Goal: Information Seeking & Learning: Learn about a topic

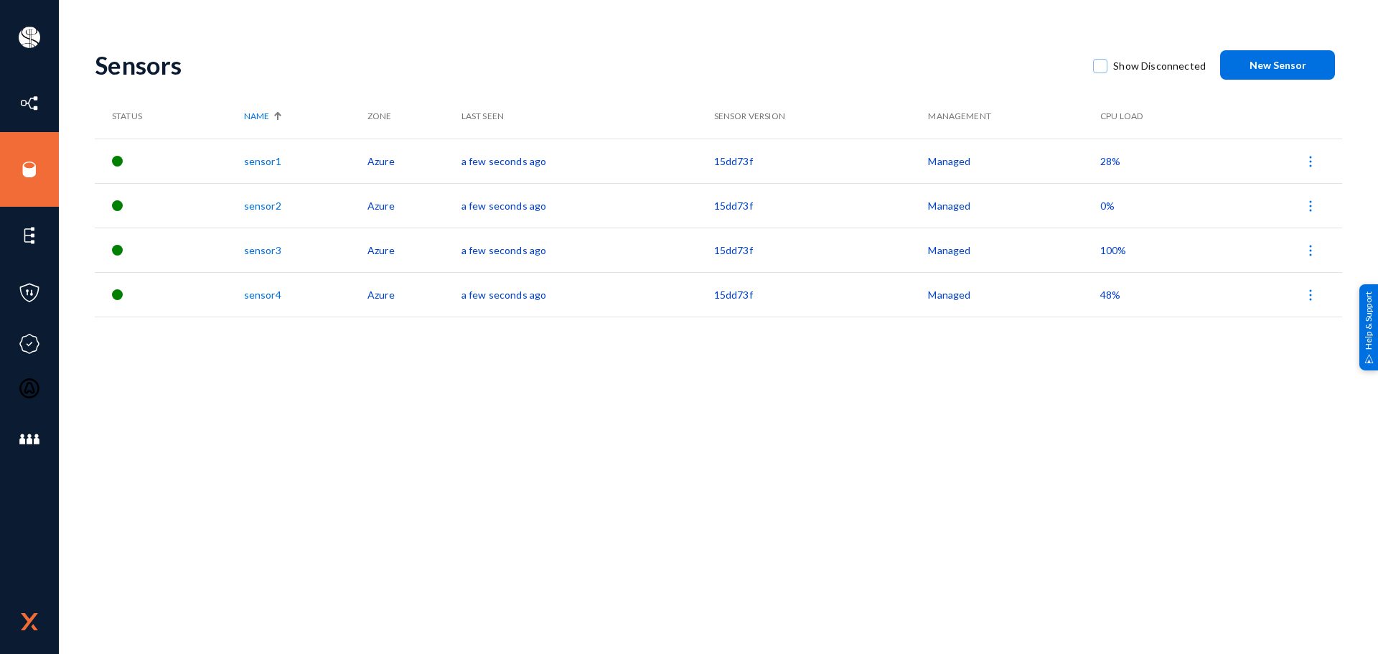
click at [1111, 252] on span "100%" at bounding box center [1113, 250] width 27 height 12
click at [1060, 326] on div at bounding box center [689, 327] width 1378 height 654
click at [1108, 298] on span "48%" at bounding box center [1110, 294] width 20 height 12
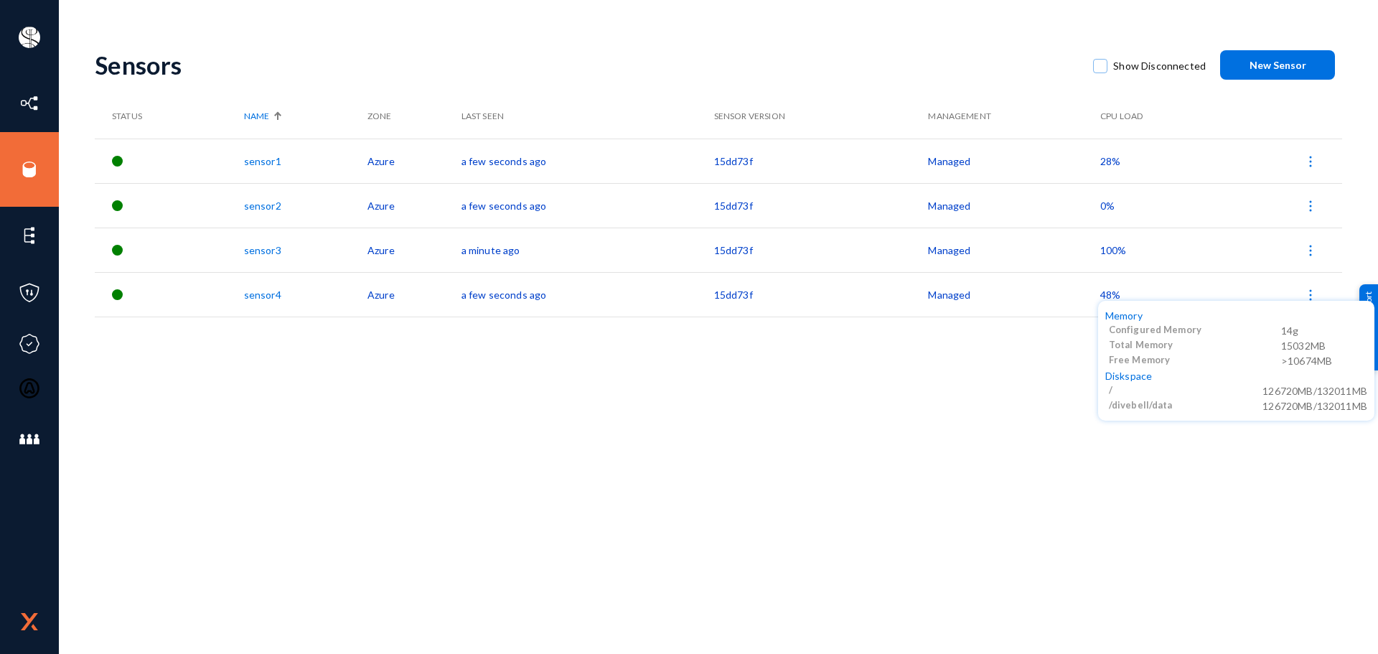
click at [1108, 298] on div at bounding box center [689, 327] width 1378 height 654
click at [1108, 298] on span "48%" at bounding box center [1110, 294] width 20 height 12
click at [1108, 298] on div at bounding box center [689, 327] width 1378 height 654
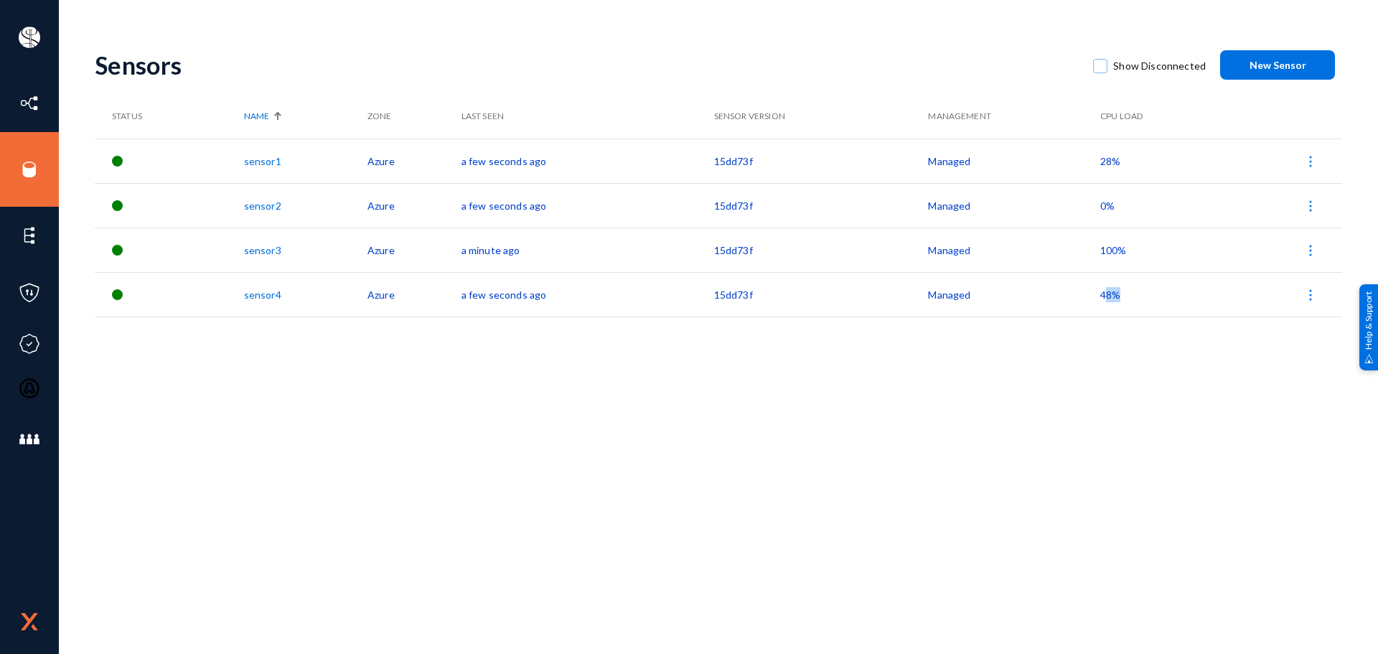
click at [1108, 298] on span "48%" at bounding box center [1110, 294] width 20 height 12
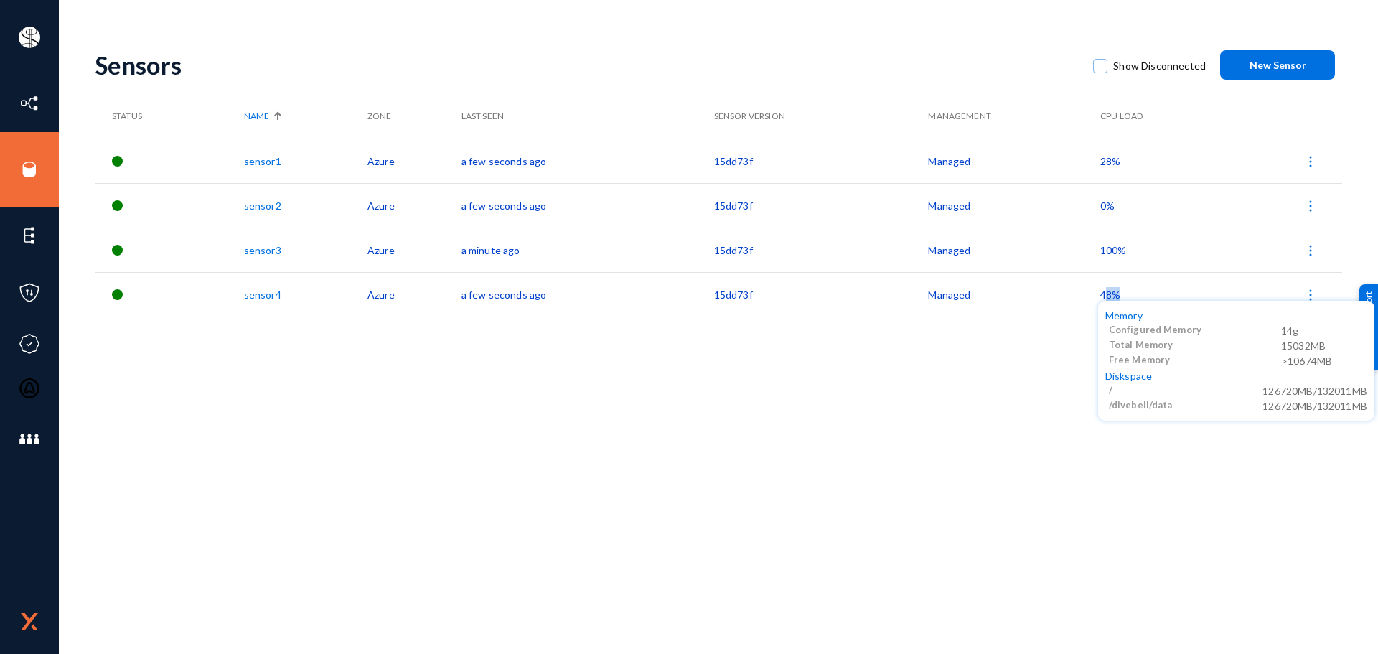
click at [1108, 298] on body "[PERSON_NAME] bhm Log out Directory Datasets Sources Sensors Events Classifiers…" at bounding box center [689, 327] width 1378 height 654
click at [1108, 298] on div at bounding box center [689, 327] width 1378 height 654
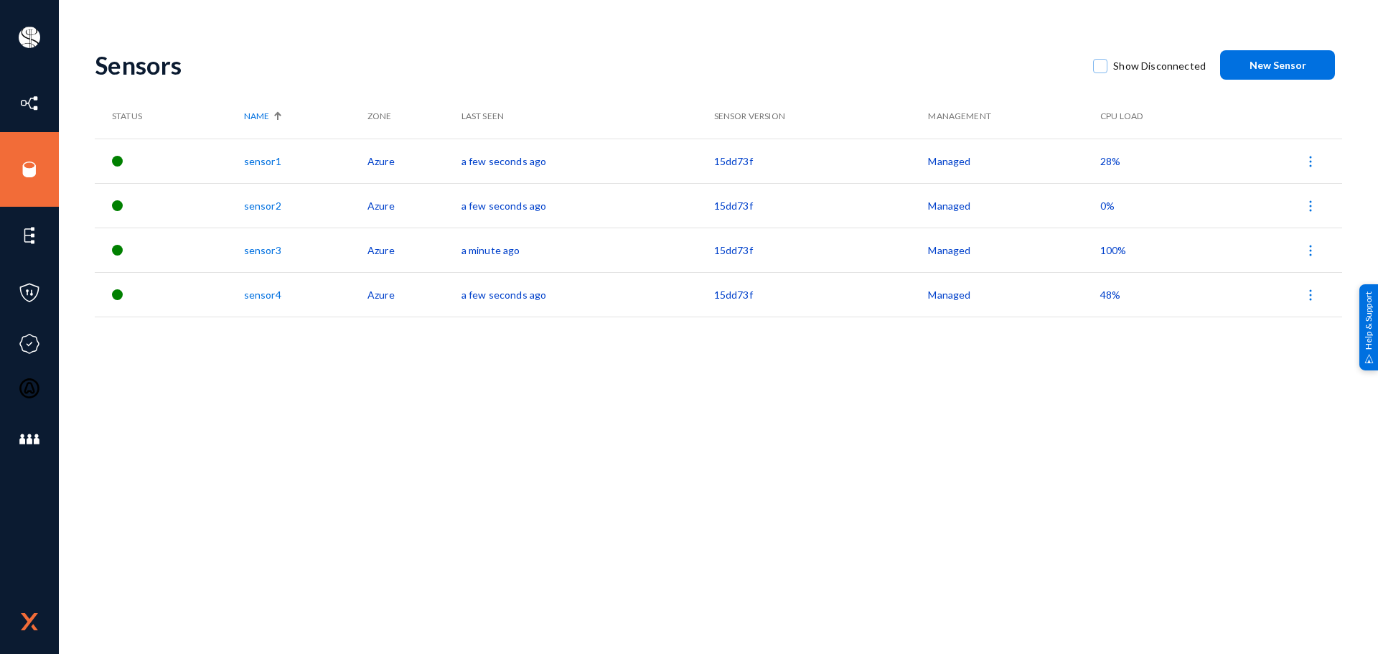
click at [1110, 246] on span "100%" at bounding box center [1113, 250] width 27 height 12
click at [1059, 380] on div at bounding box center [689, 327] width 1378 height 654
click at [1307, 254] on img at bounding box center [1310, 250] width 14 height 14
click at [975, 389] on div at bounding box center [689, 327] width 1378 height 654
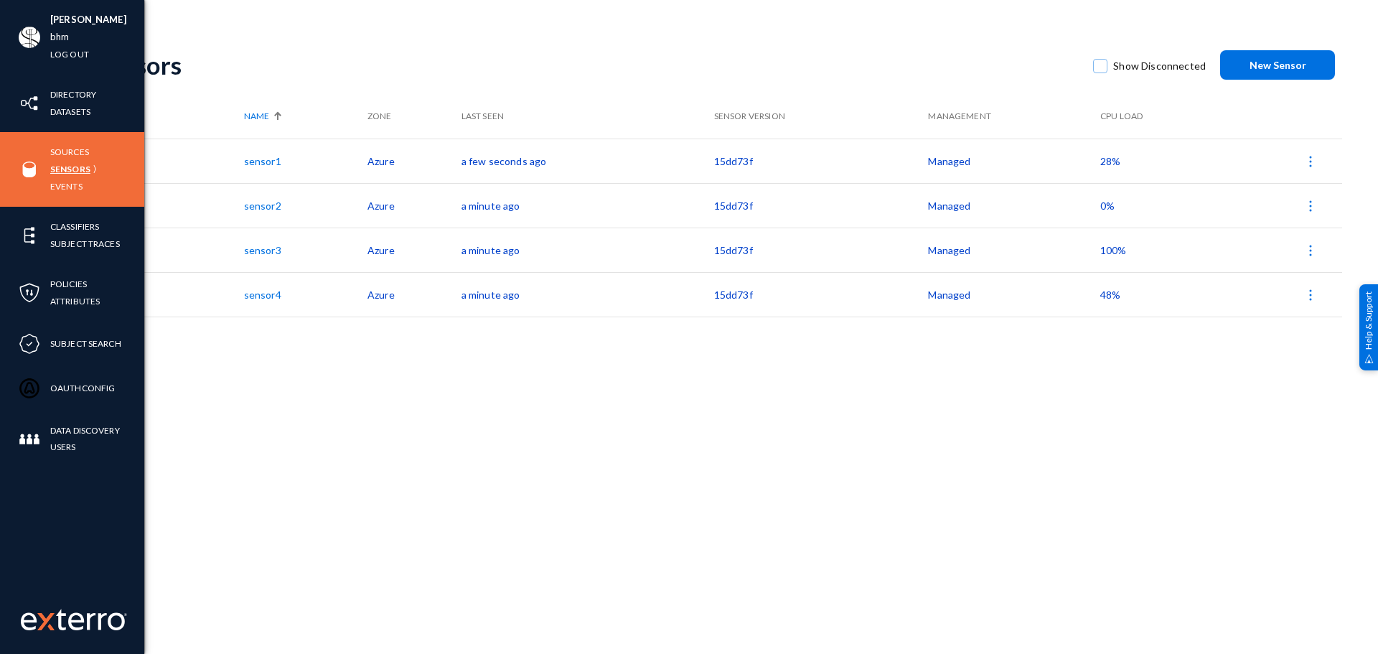
click at [67, 166] on link "Sensors" at bounding box center [70, 169] width 40 height 17
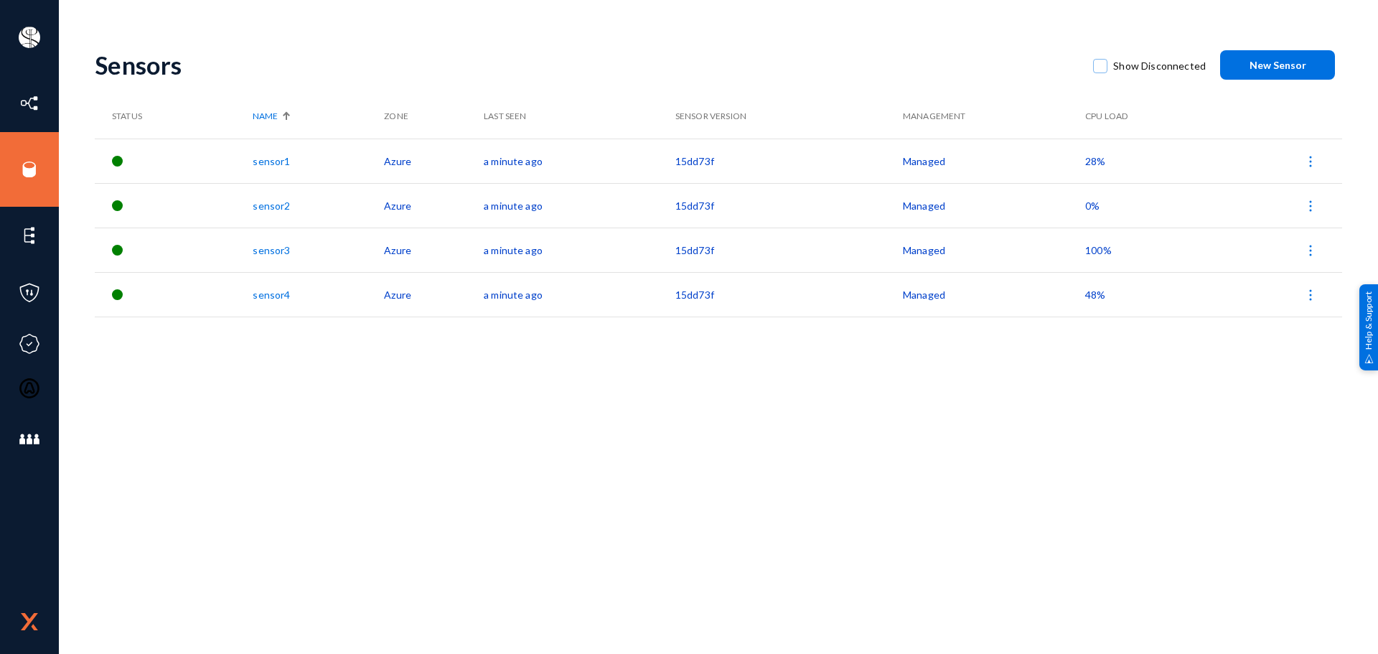
click at [1090, 159] on span "28%" at bounding box center [1095, 161] width 20 height 12
click at [126, 372] on div at bounding box center [689, 327] width 1378 height 654
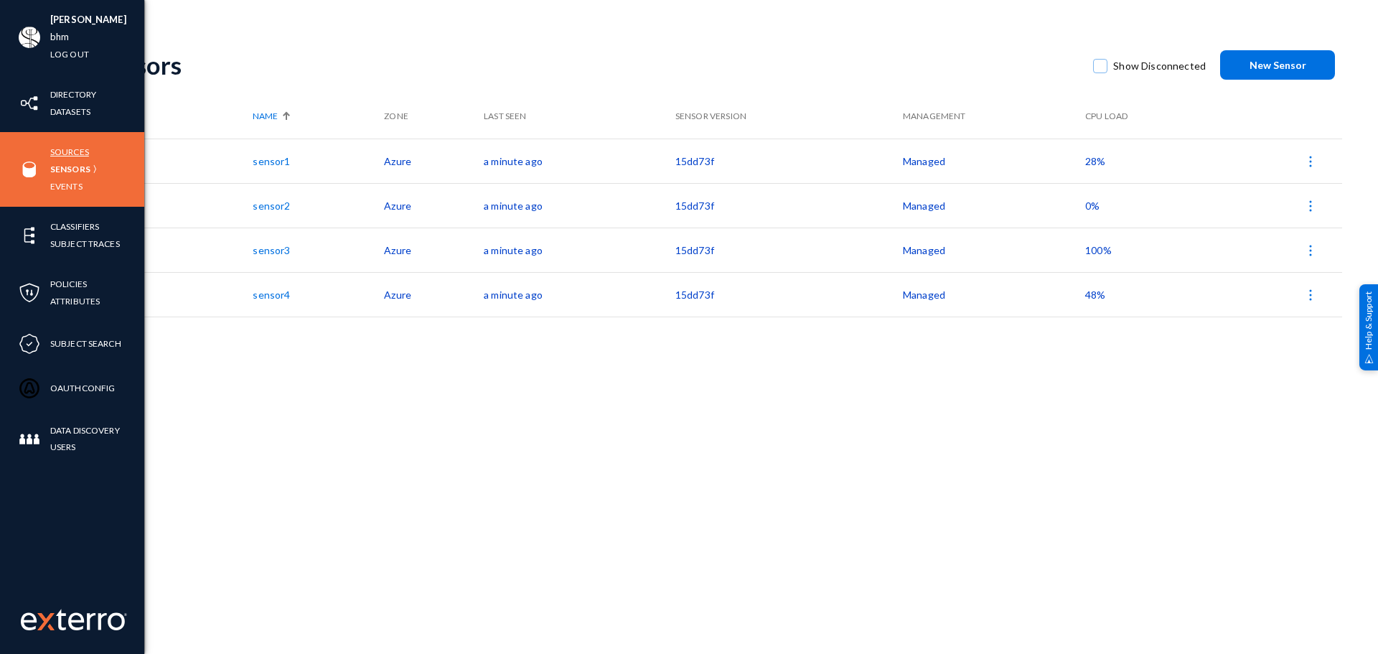
click at [67, 154] on link "Sources" at bounding box center [69, 152] width 39 height 17
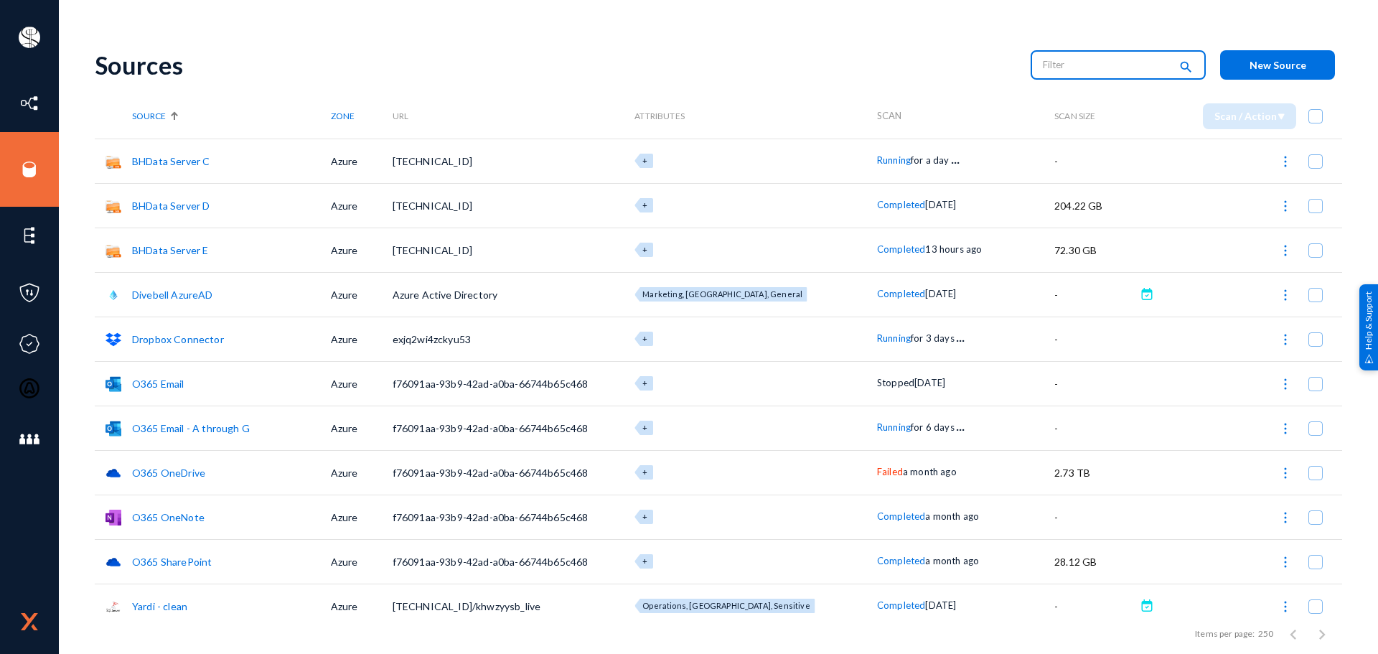
click at [1053, 67] on input "text" at bounding box center [1106, 65] width 126 height 22
type input "running"
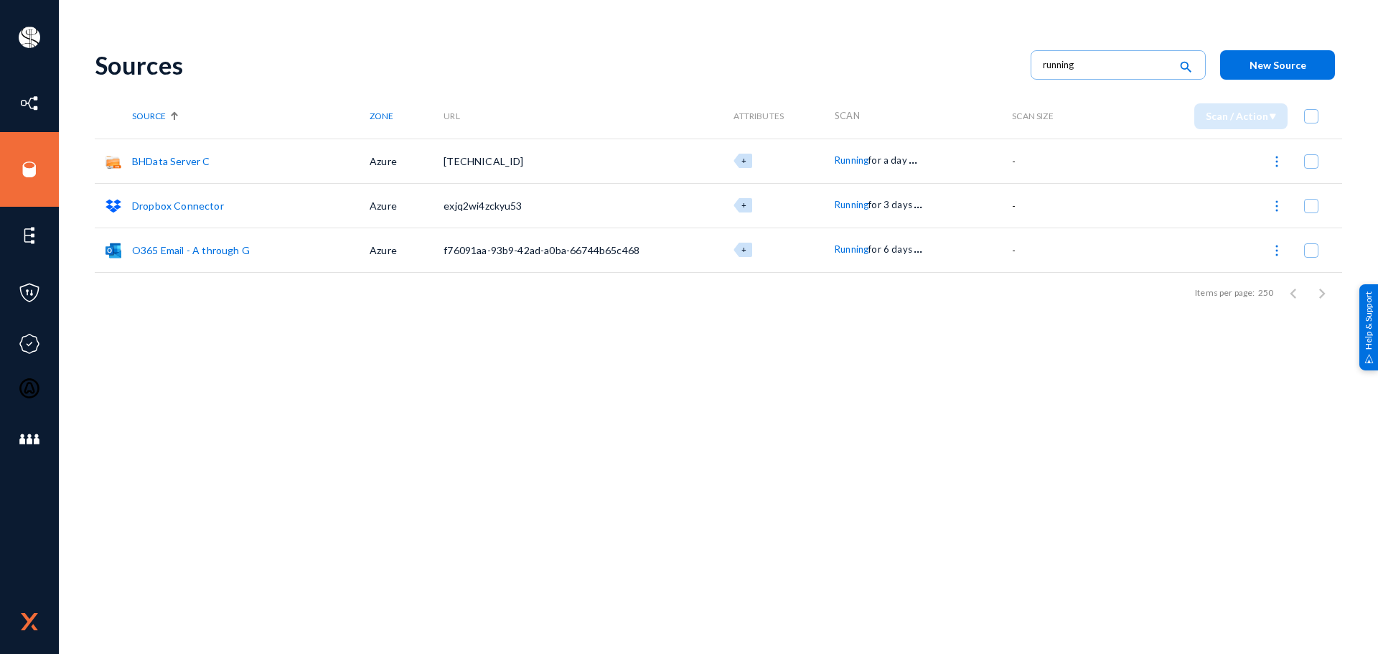
click at [186, 204] on link "Dropbox Connector" at bounding box center [178, 205] width 92 height 12
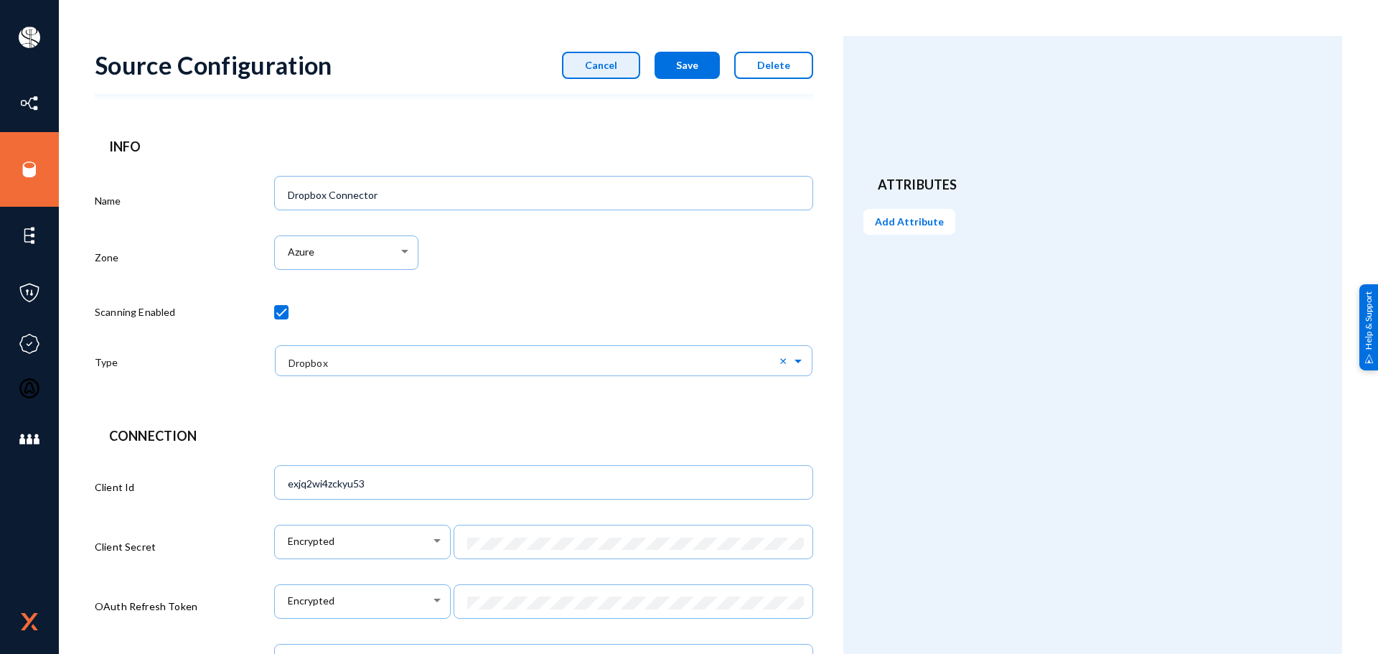
click at [580, 74] on button "Cancel" at bounding box center [601, 65] width 78 height 27
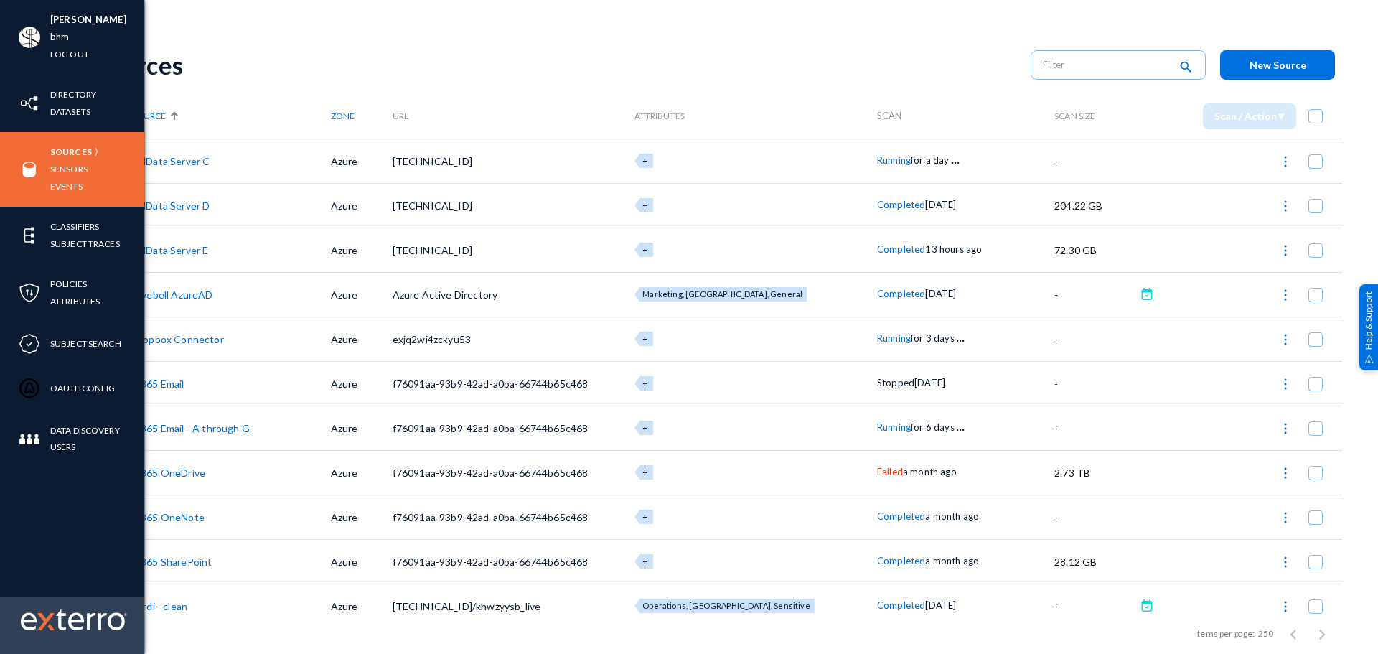
click at [36, 620] on img at bounding box center [74, 619] width 106 height 22
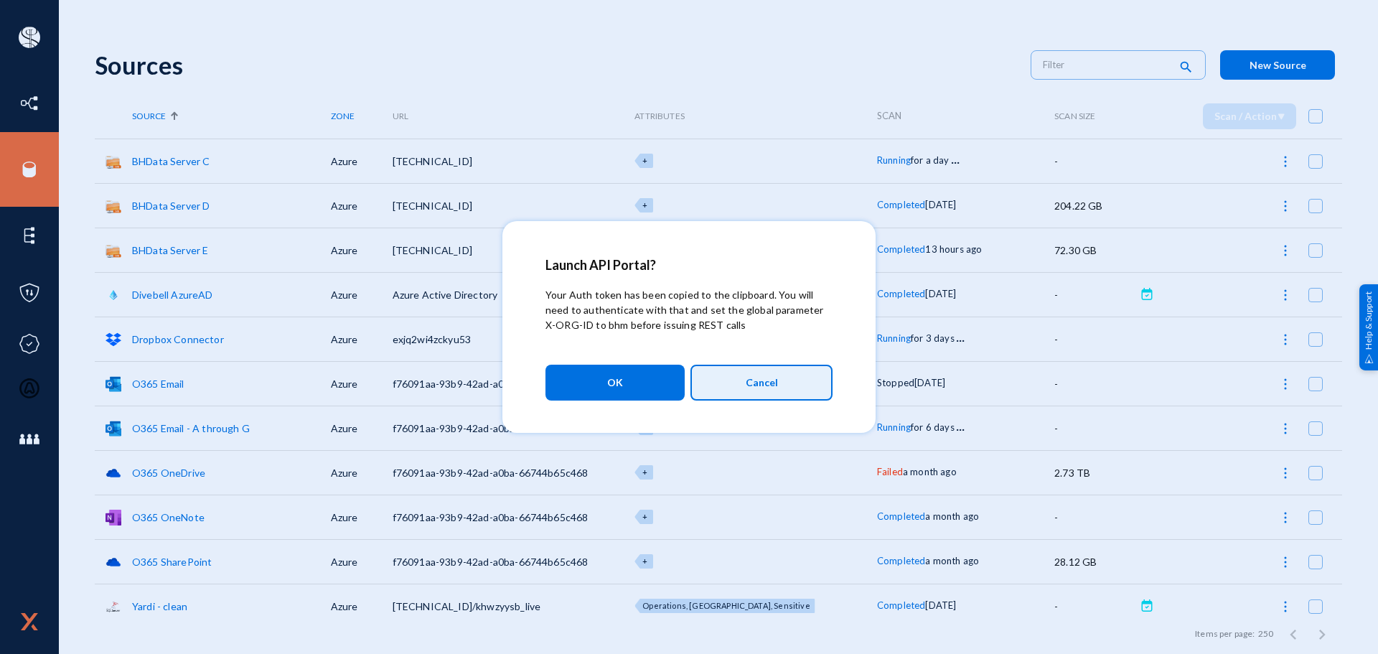
click at [778, 388] on button "Cancel" at bounding box center [761, 382] width 142 height 36
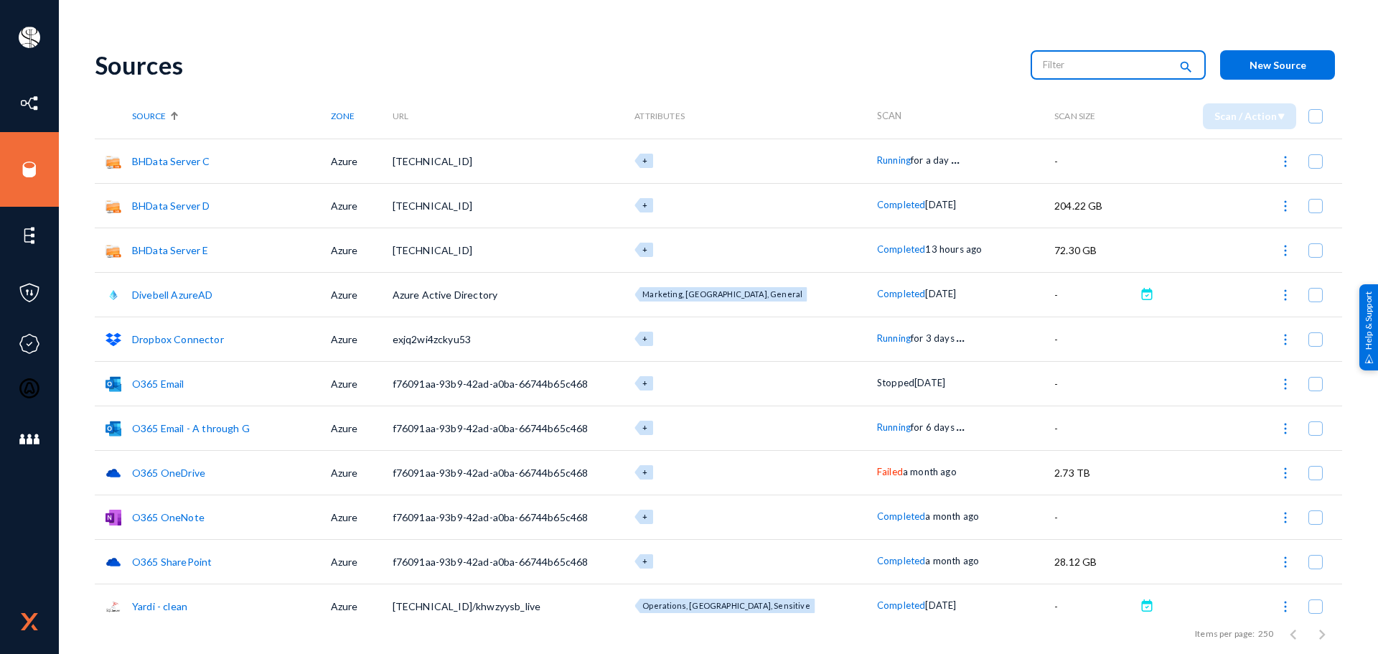
click at [1064, 58] on input "text" at bounding box center [1106, 65] width 126 height 22
type input "running"
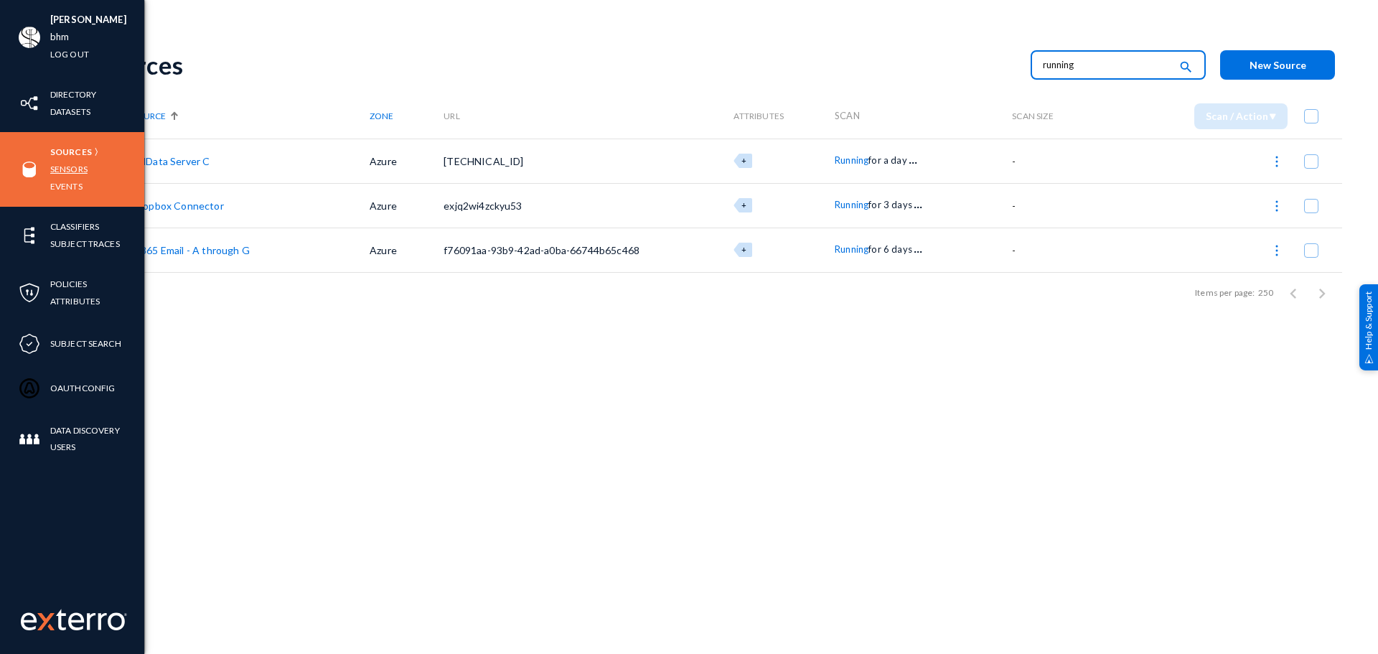
click at [64, 170] on link "Sensors" at bounding box center [68, 169] width 37 height 17
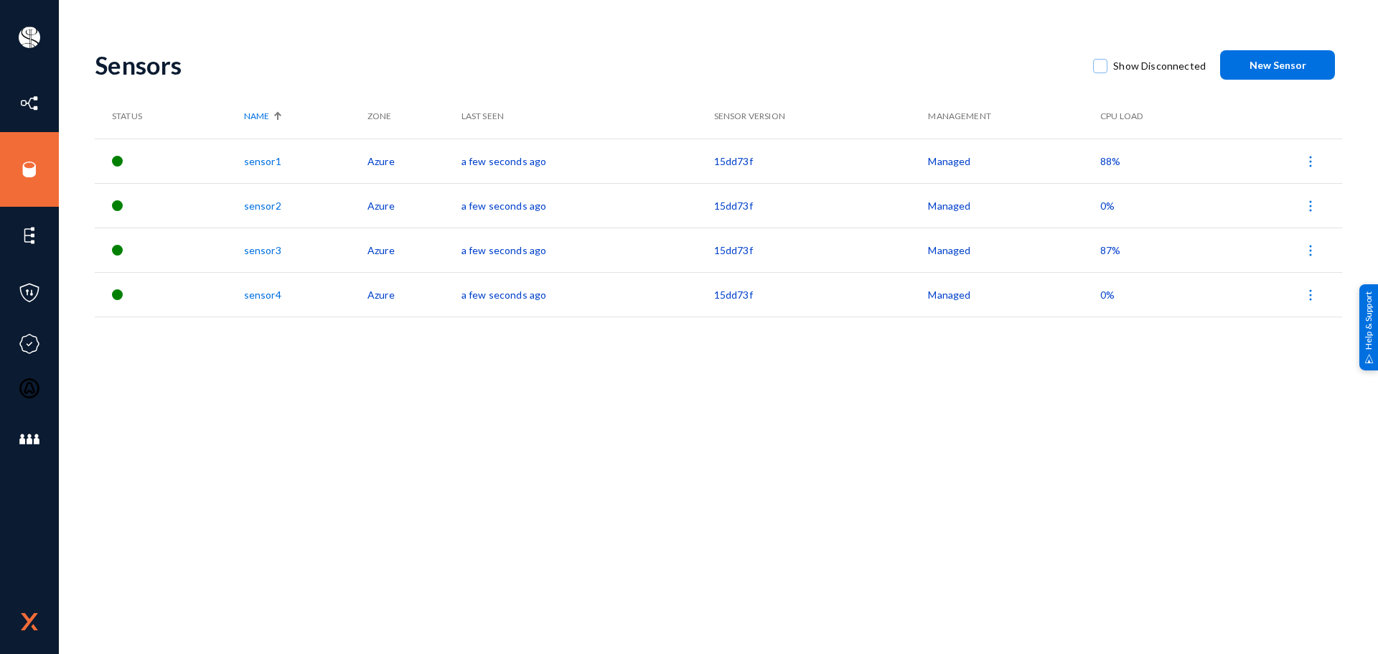
click at [263, 249] on link "sensor3" at bounding box center [262, 250] width 37 height 12
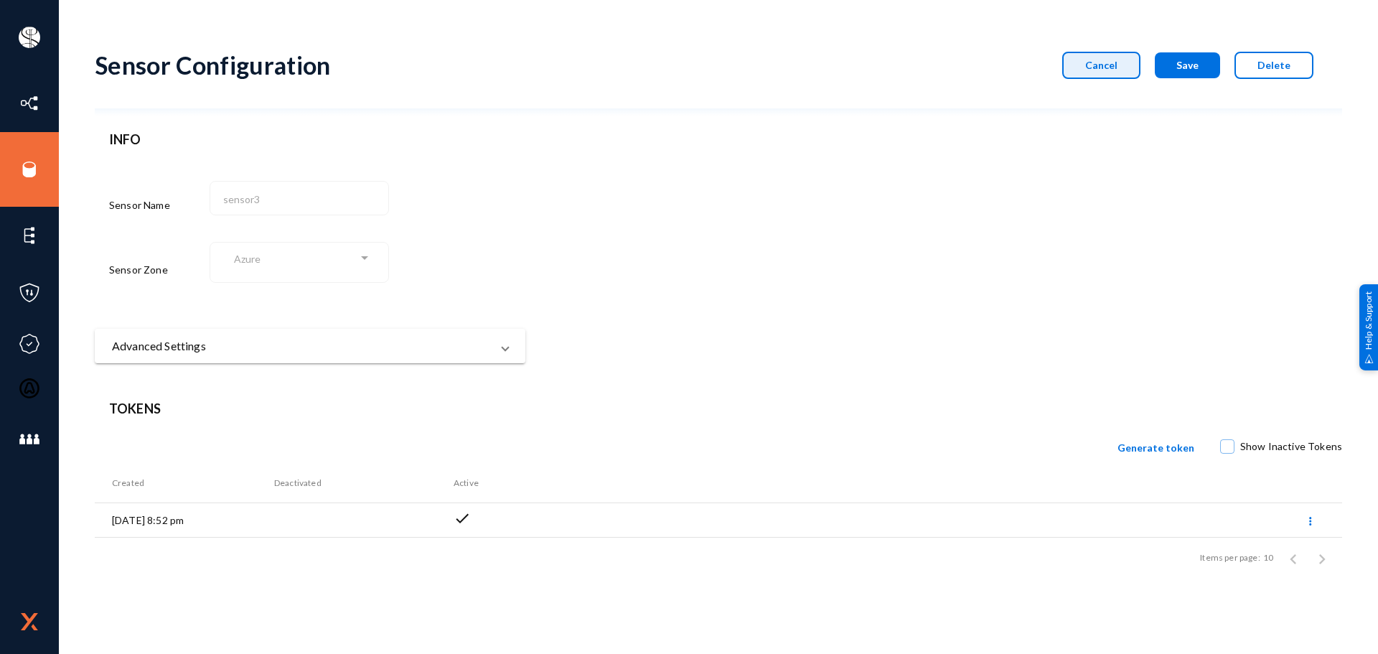
click at [1111, 70] on span "Cancel" at bounding box center [1101, 65] width 32 height 12
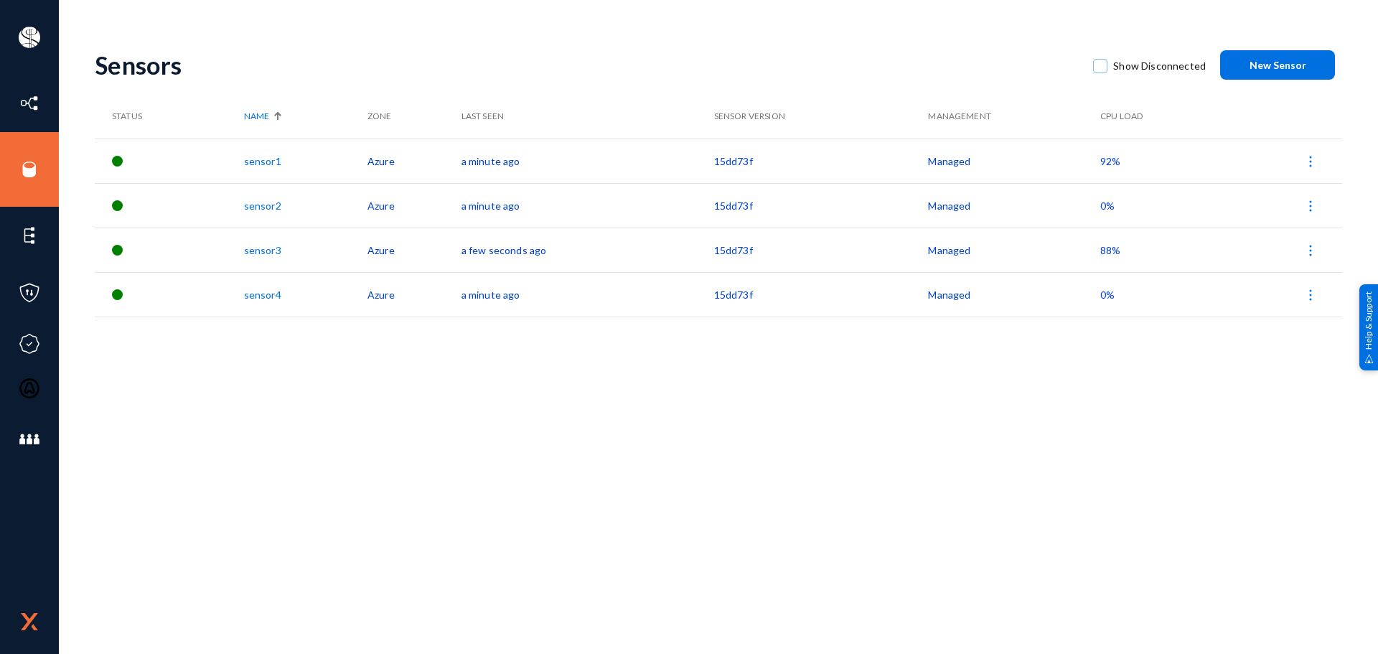
click at [1113, 166] on span "92%" at bounding box center [1110, 161] width 20 height 12
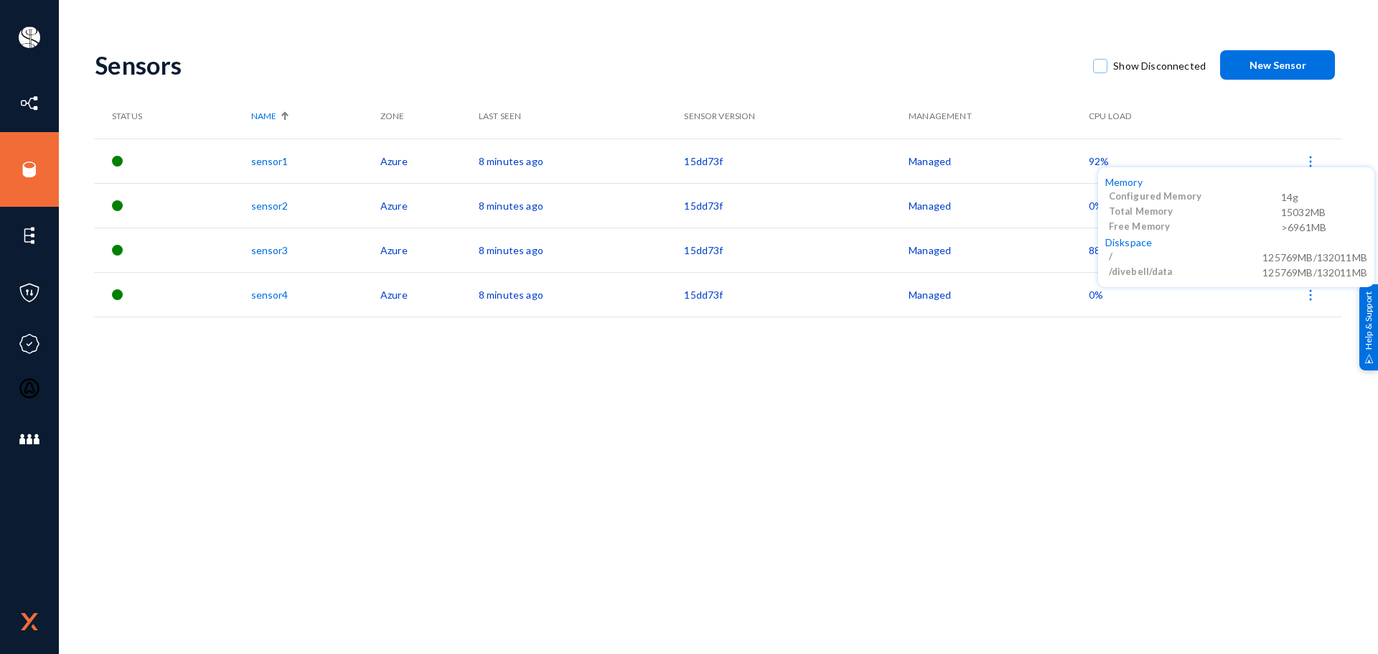
click at [946, 67] on div at bounding box center [689, 327] width 1378 height 654
click at [1090, 156] on span "92%" at bounding box center [1098, 161] width 20 height 12
click at [28, 171] on div at bounding box center [689, 327] width 1378 height 654
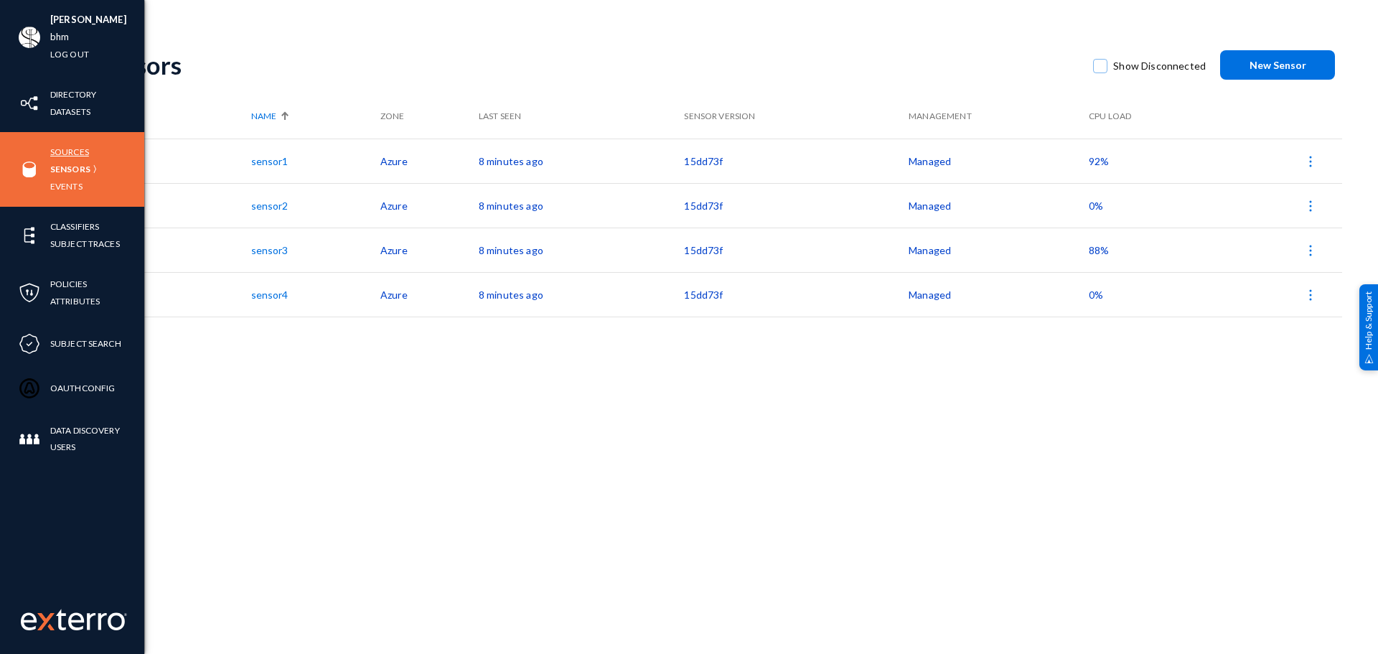
click at [77, 152] on link "Sources" at bounding box center [69, 152] width 39 height 17
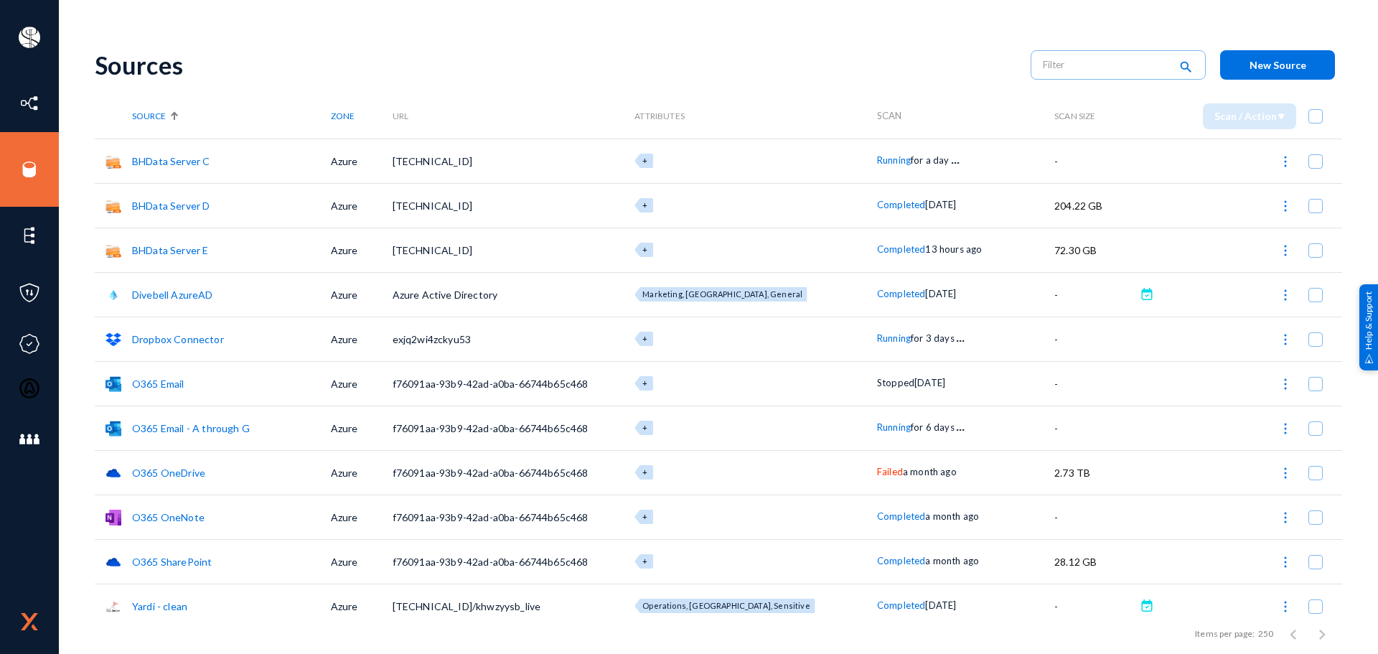
click at [161, 339] on link "Dropbox Connector" at bounding box center [178, 339] width 92 height 12
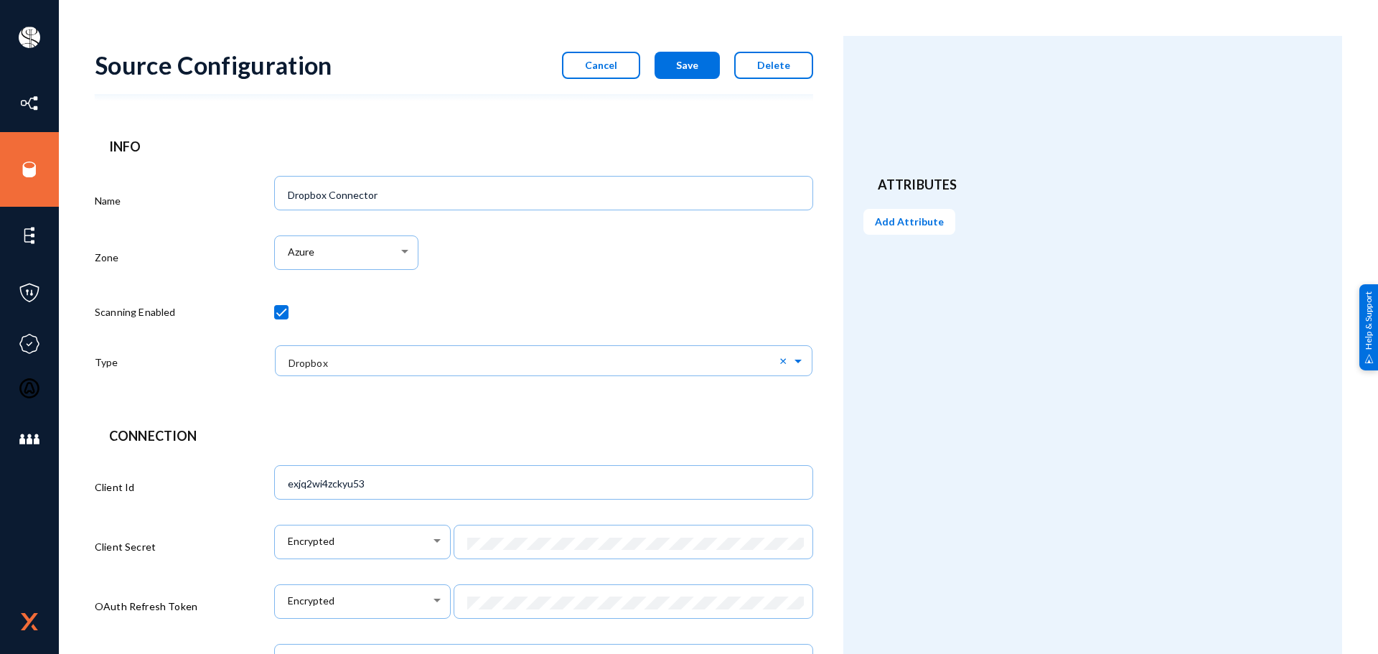
click at [559, 129] on form "Source Configuration Cancel Save Delete Info Name Dropbox Connector Zone Azure …" at bounding box center [469, 493] width 748 height 915
click at [599, 70] on span "Cancel" at bounding box center [601, 65] width 32 height 12
